Goal: Check status

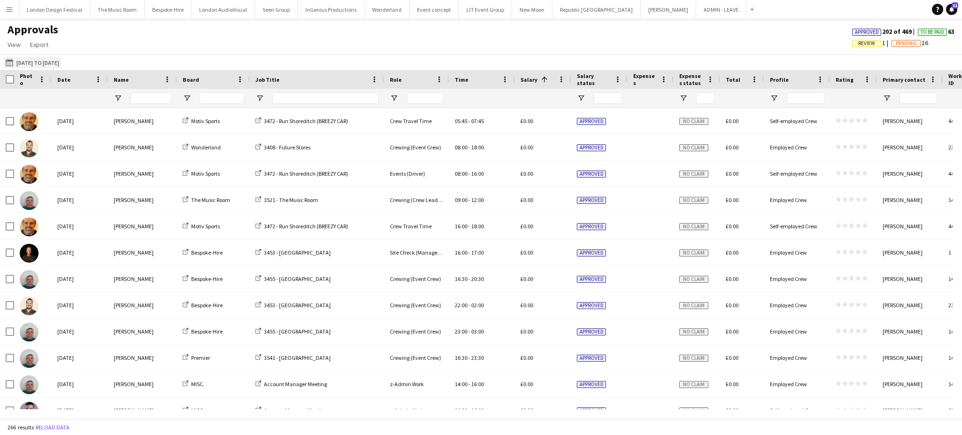
click at [61, 64] on button "[DATE] to [DATE] [DATE] to [DATE]" at bounding box center [32, 62] width 57 height 11
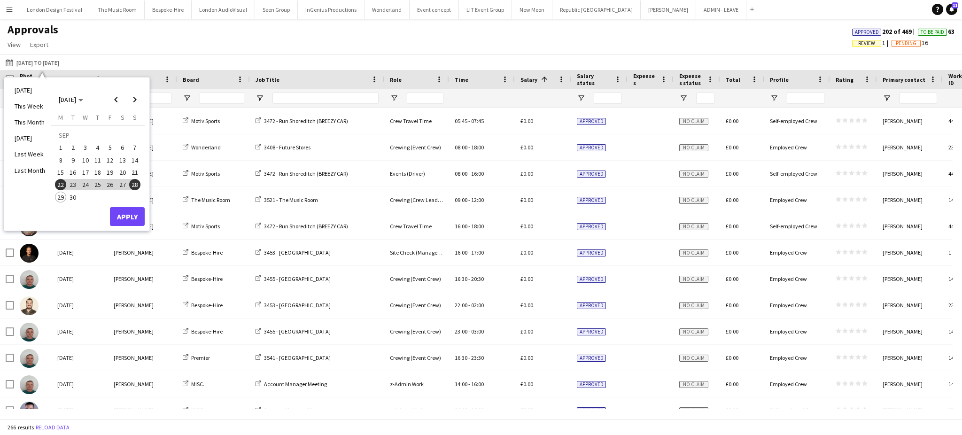
click at [61, 148] on span "1" at bounding box center [60, 147] width 11 height 11
click at [71, 198] on span "30" at bounding box center [73, 197] width 11 height 11
click at [128, 217] on button "Apply" at bounding box center [127, 216] width 35 height 19
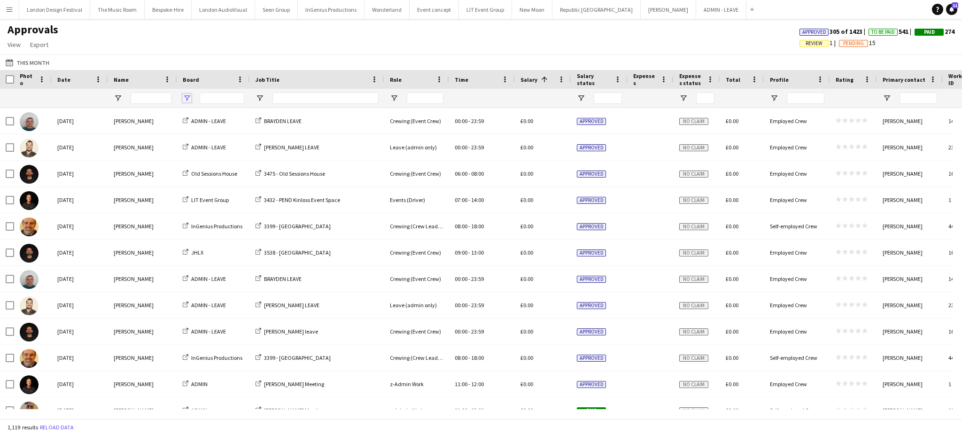
click at [189, 97] on span "Open Filter Menu" at bounding box center [187, 98] width 8 height 8
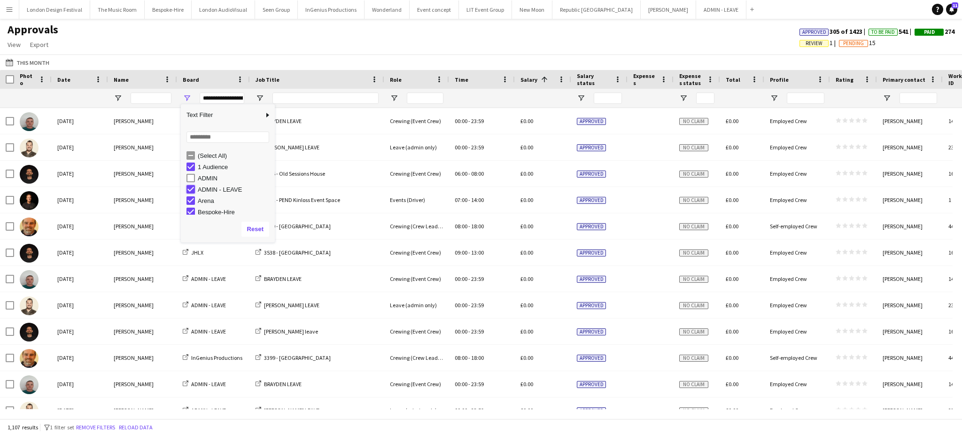
type input "**********"
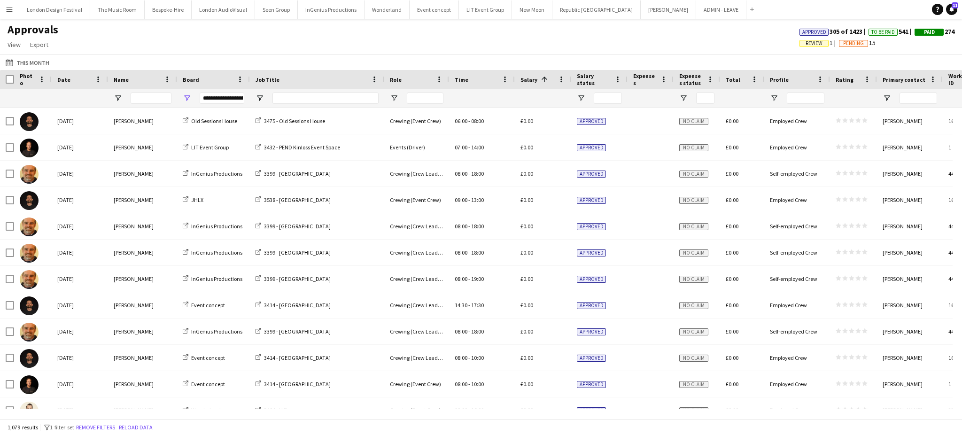
click at [300, 46] on div "Approvals View Customise view Customise filters Reset Filters Reset View Reset …" at bounding box center [481, 39] width 962 height 32
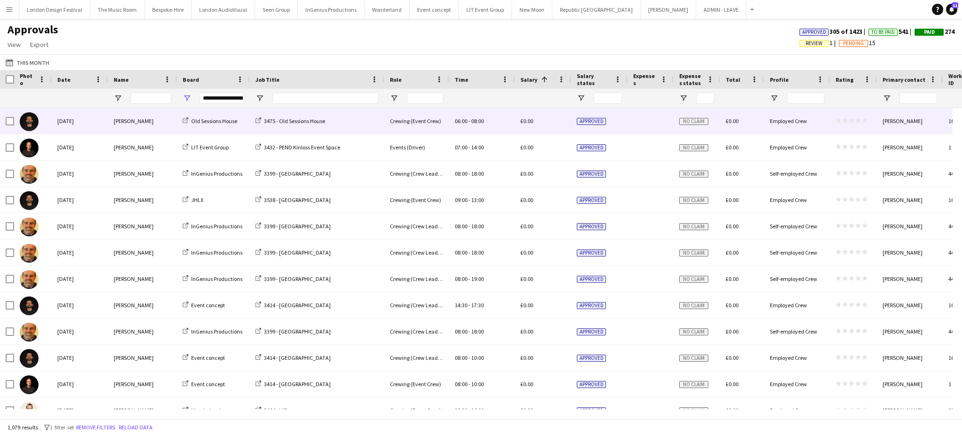
click at [79, 123] on div "[DATE]" at bounding box center [80, 121] width 56 height 26
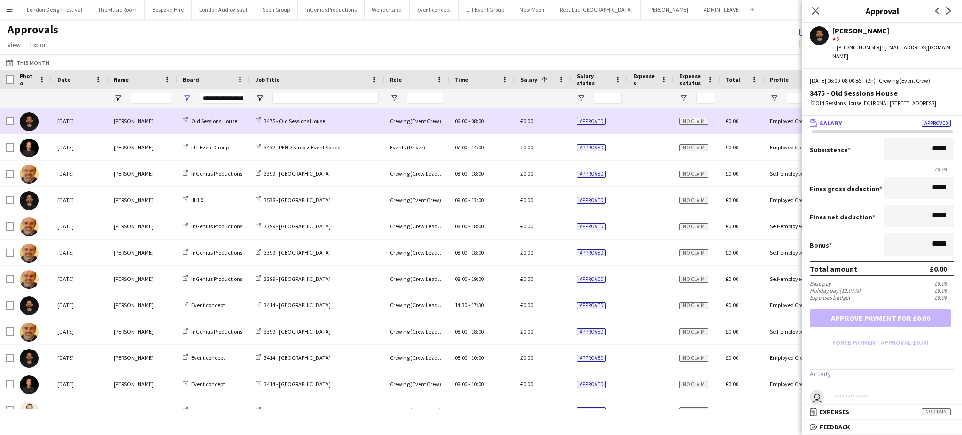
click at [68, 117] on div "[DATE]" at bounding box center [80, 121] width 56 height 26
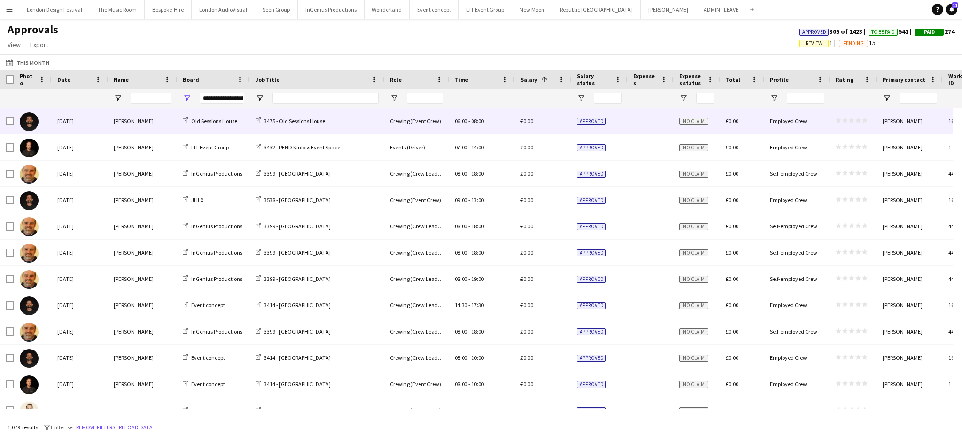
click at [68, 117] on div "[DATE]" at bounding box center [80, 121] width 56 height 26
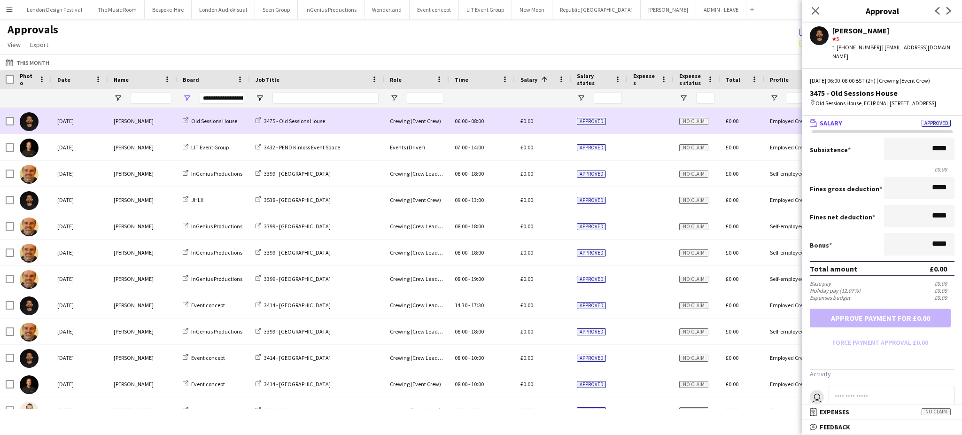
click at [68, 117] on div "[DATE]" at bounding box center [80, 121] width 56 height 26
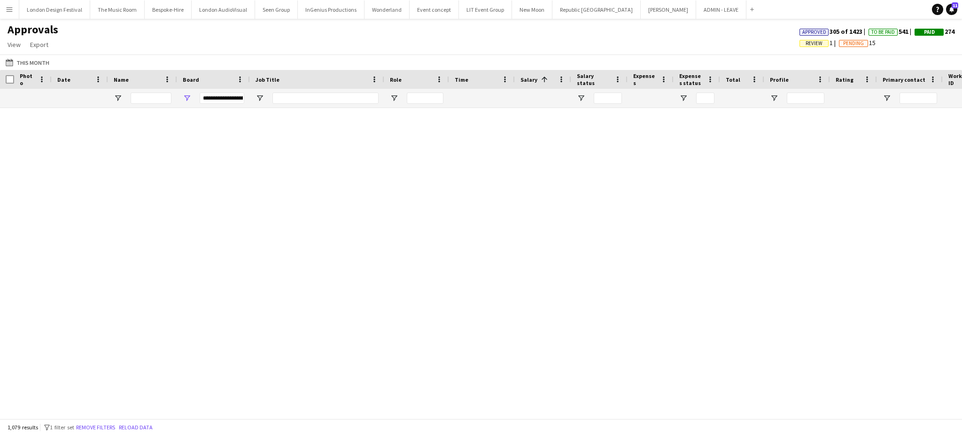
scroll to position [28095, 0]
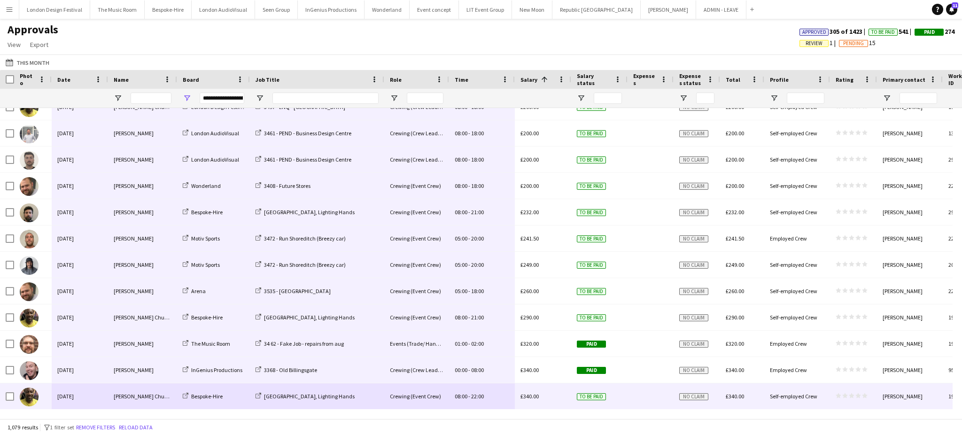
click at [469, 398] on span "-" at bounding box center [470, 396] width 2 height 7
